Goal: Information Seeking & Learning: Learn about a topic

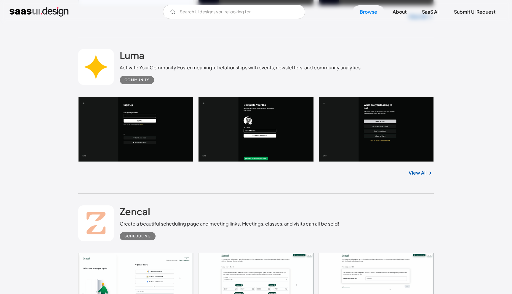
scroll to position [506, 0]
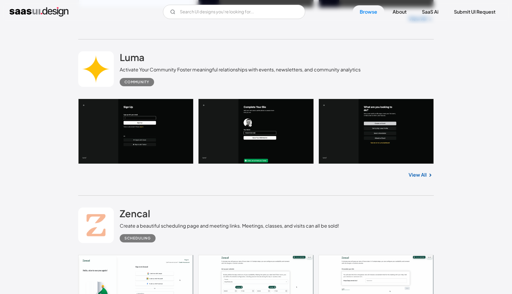
click at [417, 173] on link "View All" at bounding box center [418, 174] width 18 height 7
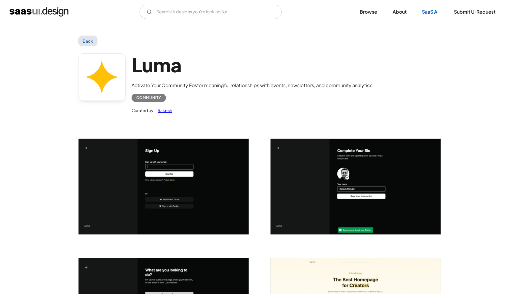
click at [428, 13] on link "SaaS Ai" at bounding box center [430, 11] width 31 height 13
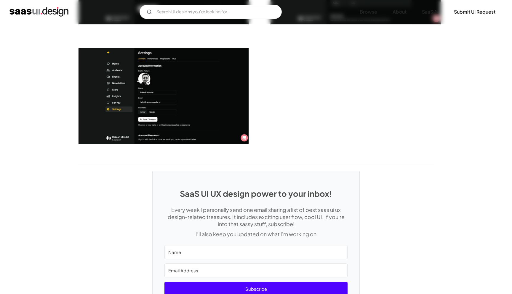
scroll to position [1586, 0]
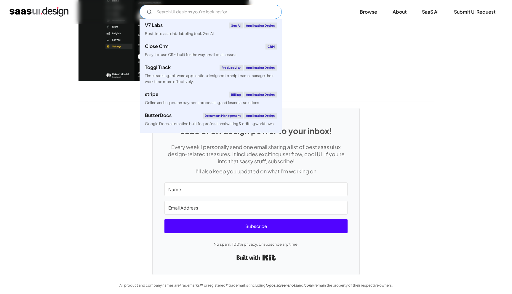
click at [224, 12] on input "Email Form" at bounding box center [211, 12] width 142 height 14
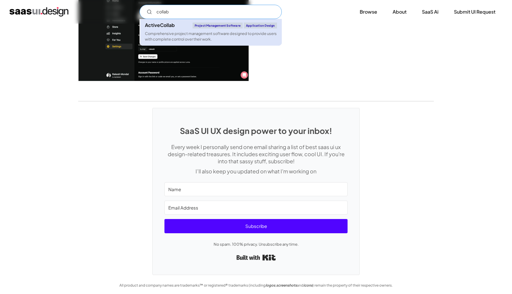
click at [221, 31] on div "Comprehensive project management software designed to provide users with comple…" at bounding box center [211, 36] width 132 height 11
type input "collab"
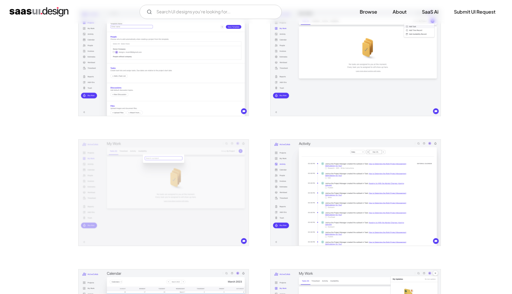
scroll to position [434, 0]
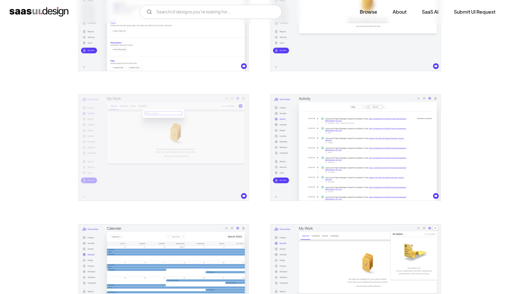
click at [368, 123] on img "open lightbox" at bounding box center [356, 148] width 170 height 106
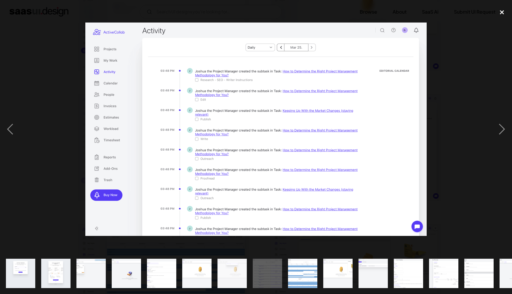
click at [506, 12] on div "close lightbox" at bounding box center [502, 12] width 20 height 13
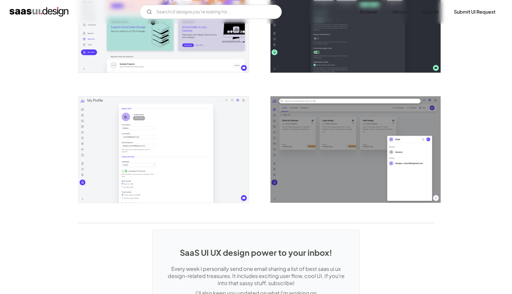
scroll to position [1335, 0]
